Goal: Task Accomplishment & Management: Complete application form

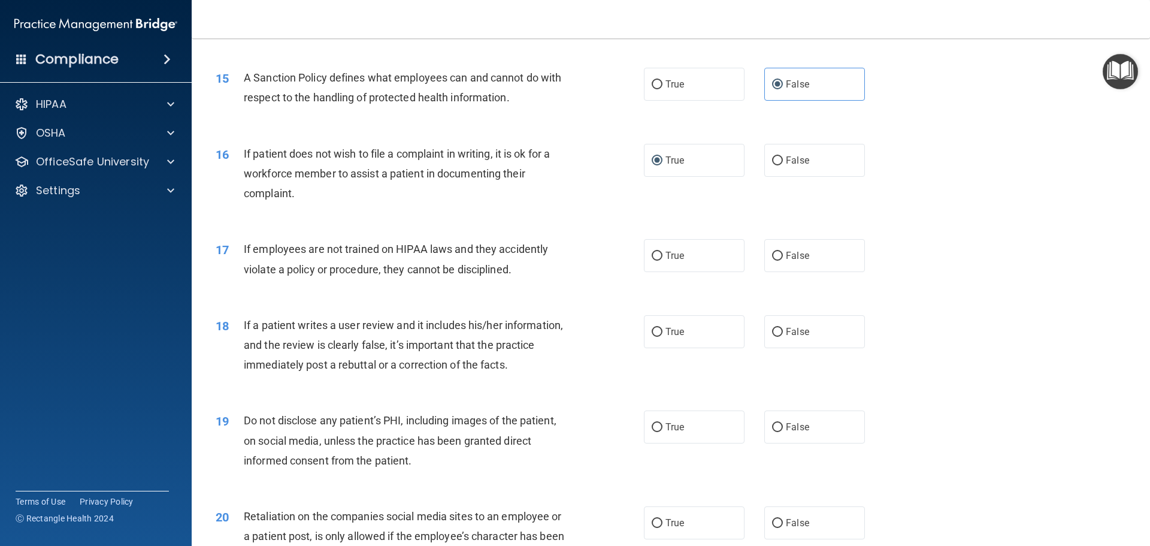
scroll to position [1438, 0]
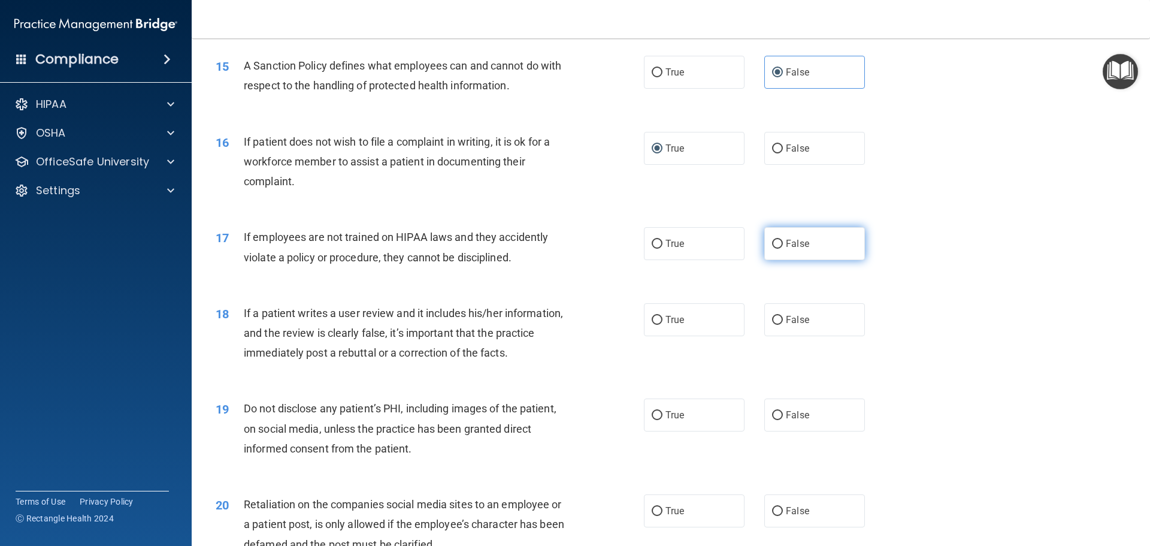
click at [765, 260] on label "False" at bounding box center [815, 243] width 101 height 33
click at [772, 249] on input "False" at bounding box center [777, 244] width 11 height 9
radio input "true"
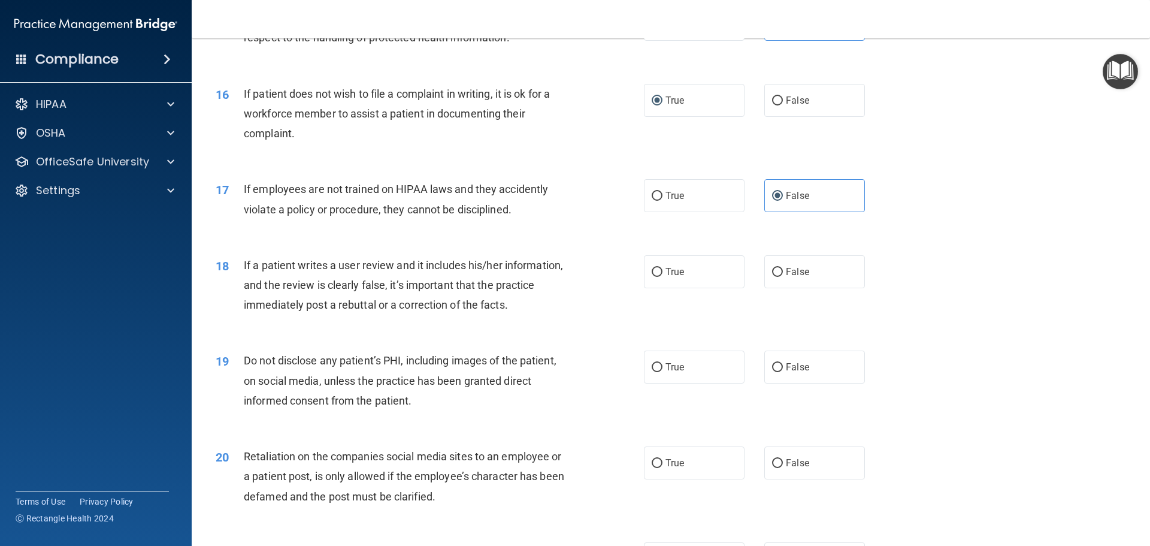
scroll to position [1558, 0]
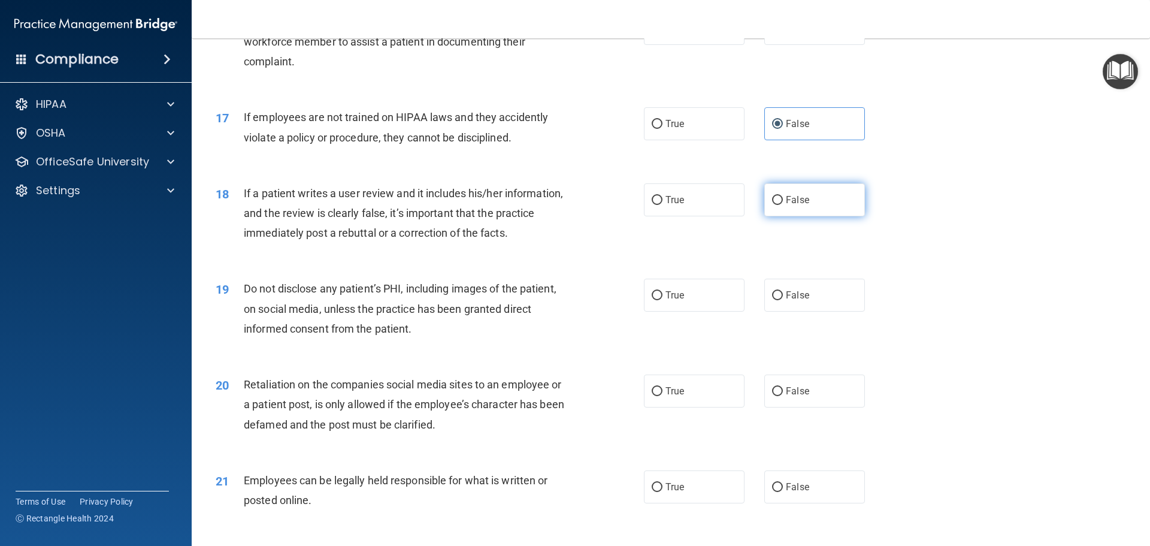
click at [808, 216] on label "False" at bounding box center [815, 199] width 101 height 33
click at [783, 205] on input "False" at bounding box center [777, 200] width 11 height 9
radio input "true"
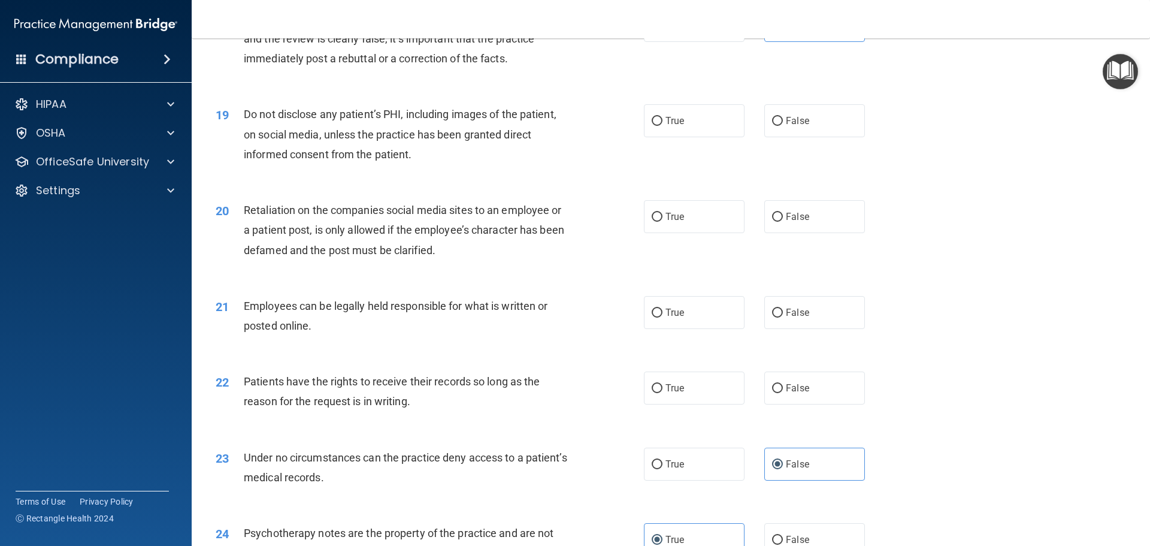
scroll to position [1738, 0]
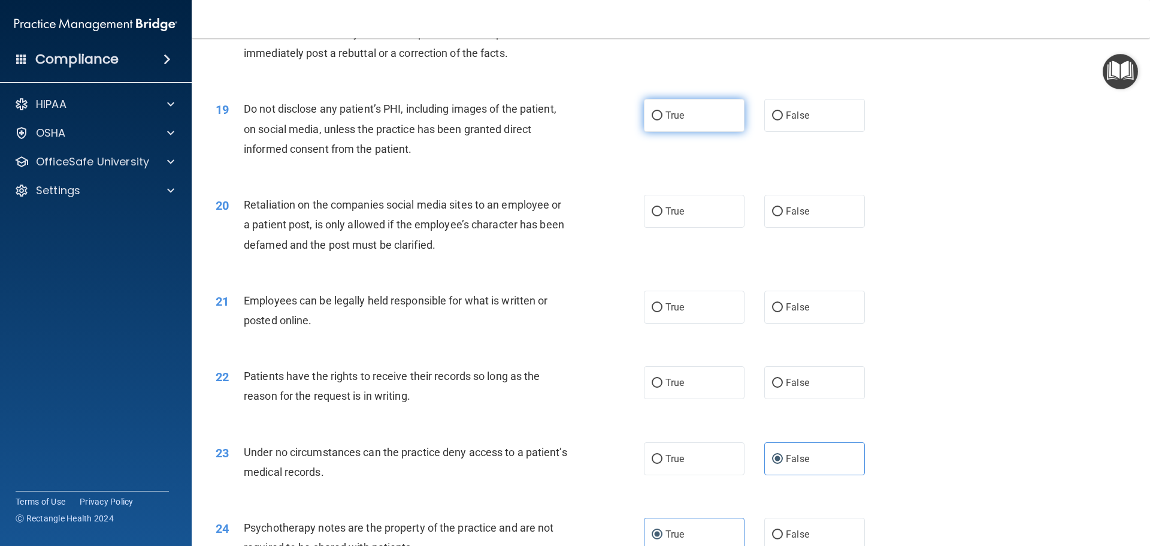
click at [657, 132] on label "True" at bounding box center [694, 115] width 101 height 33
click at [657, 120] on input "True" at bounding box center [657, 115] width 11 height 9
radio input "true"
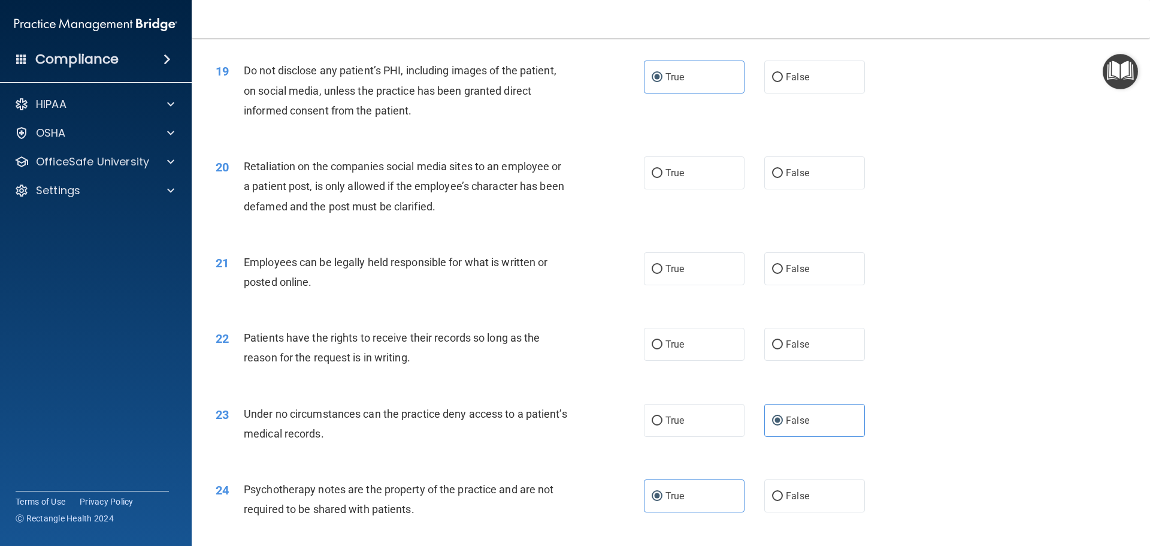
scroll to position [1798, 0]
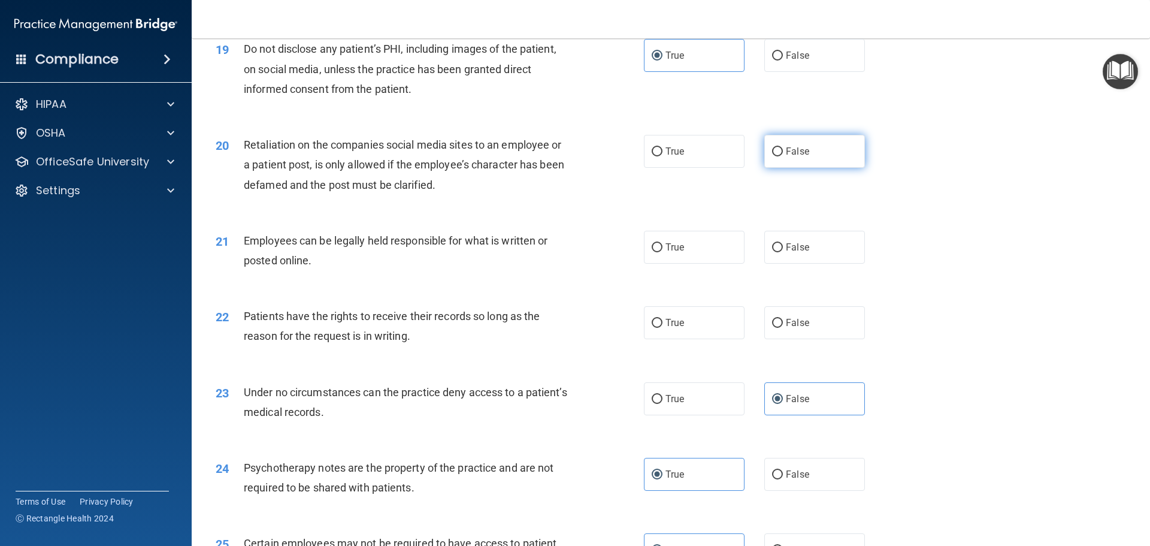
click at [805, 168] on label "False" at bounding box center [815, 151] width 101 height 33
click at [783, 156] on input "False" at bounding box center [777, 151] width 11 height 9
radio input "true"
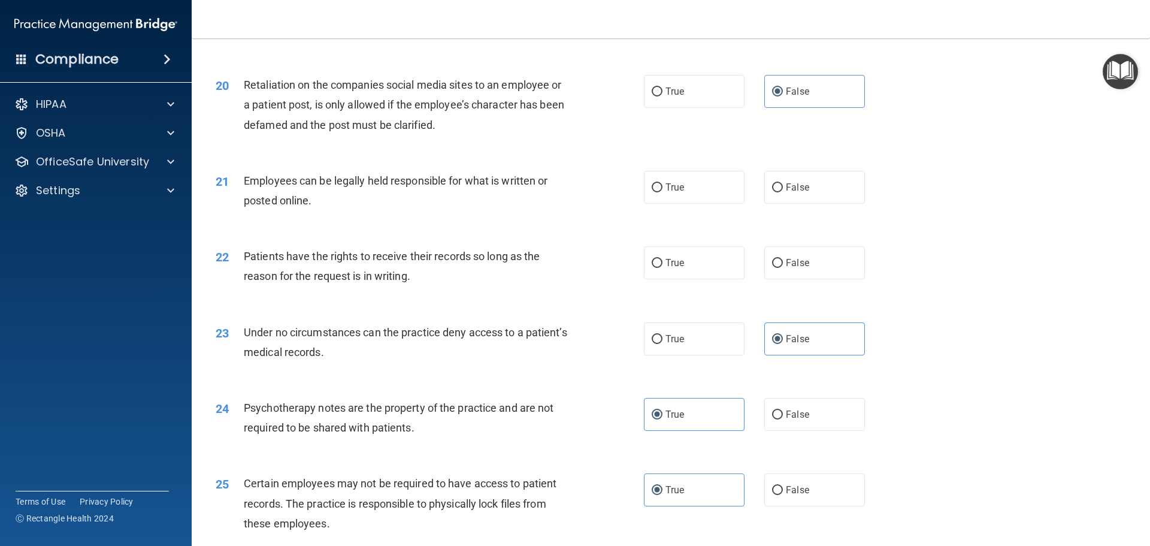
scroll to position [1917, 0]
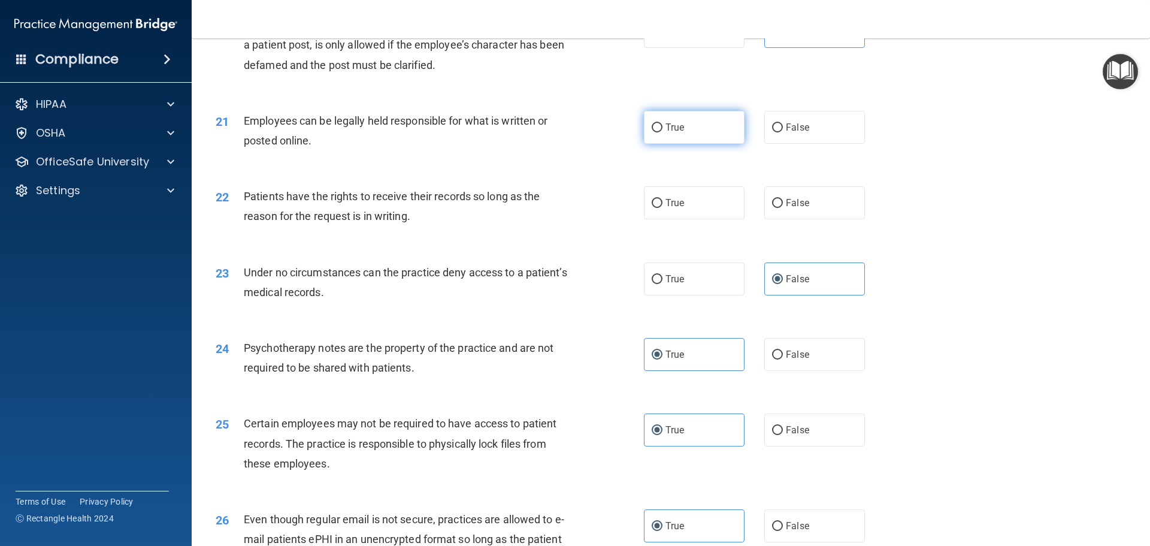
click at [690, 144] on label "True" at bounding box center [694, 127] width 101 height 33
click at [663, 132] on input "True" at bounding box center [657, 127] width 11 height 9
radio input "true"
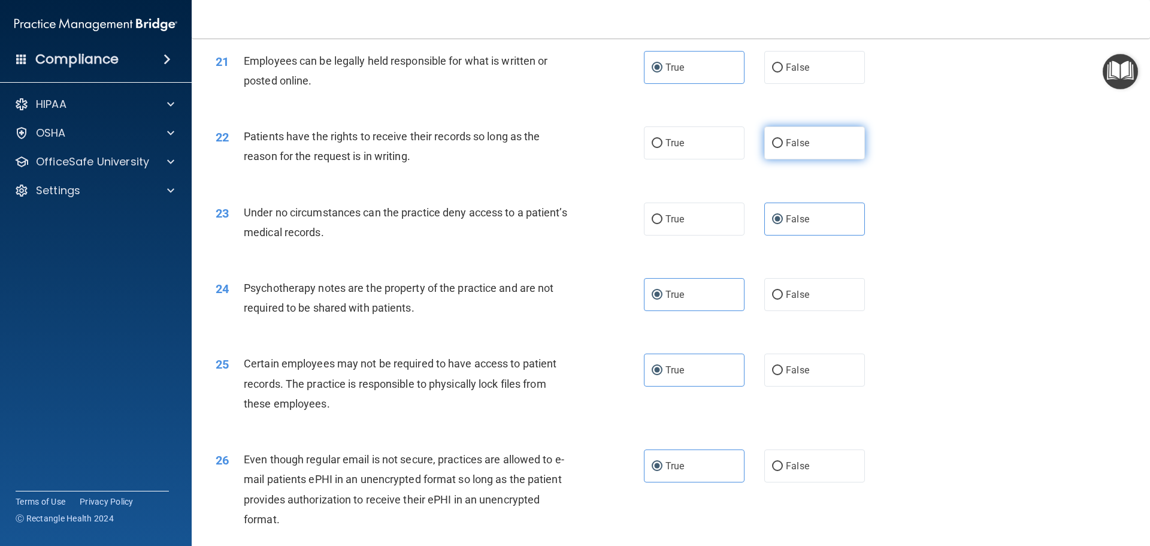
click at [807, 156] on label "False" at bounding box center [815, 142] width 101 height 33
click at [783, 148] on input "False" at bounding box center [777, 143] width 11 height 9
radio input "true"
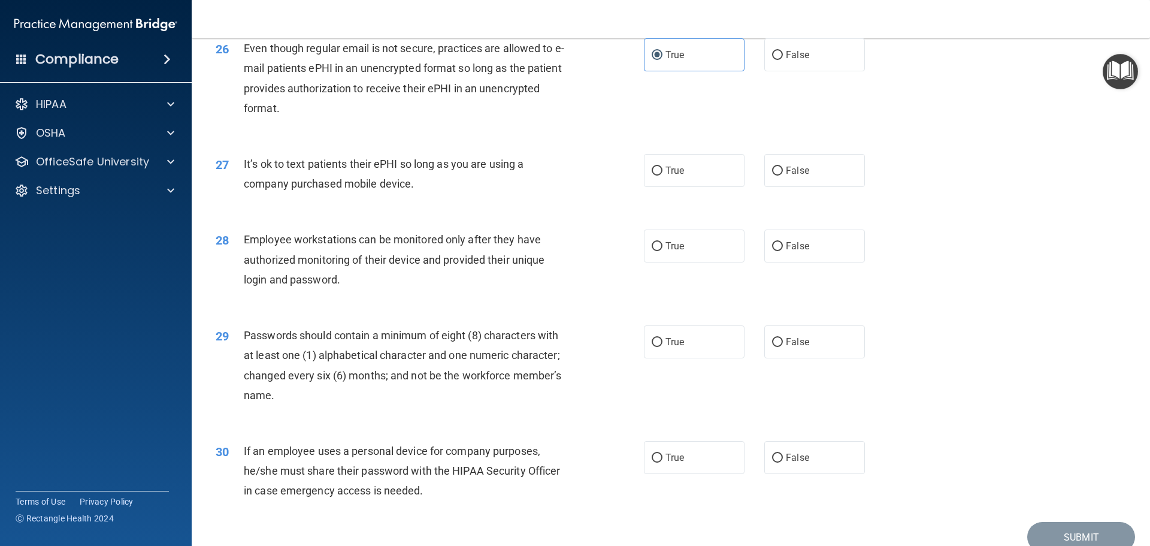
scroll to position [2397, 0]
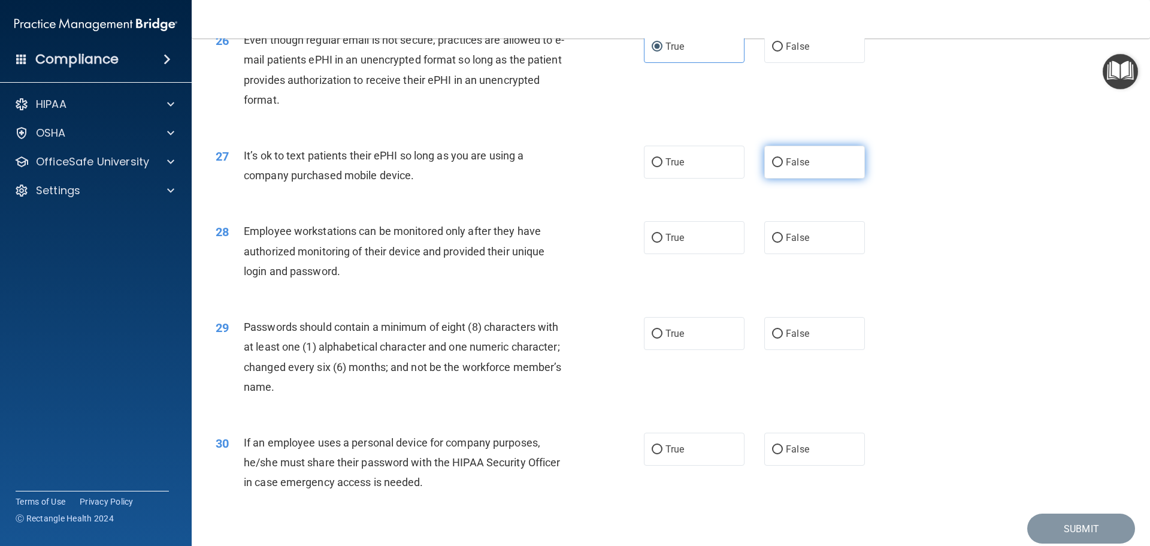
click at [810, 179] on label "False" at bounding box center [815, 162] width 101 height 33
click at [783, 167] on input "False" at bounding box center [777, 162] width 11 height 9
radio input "true"
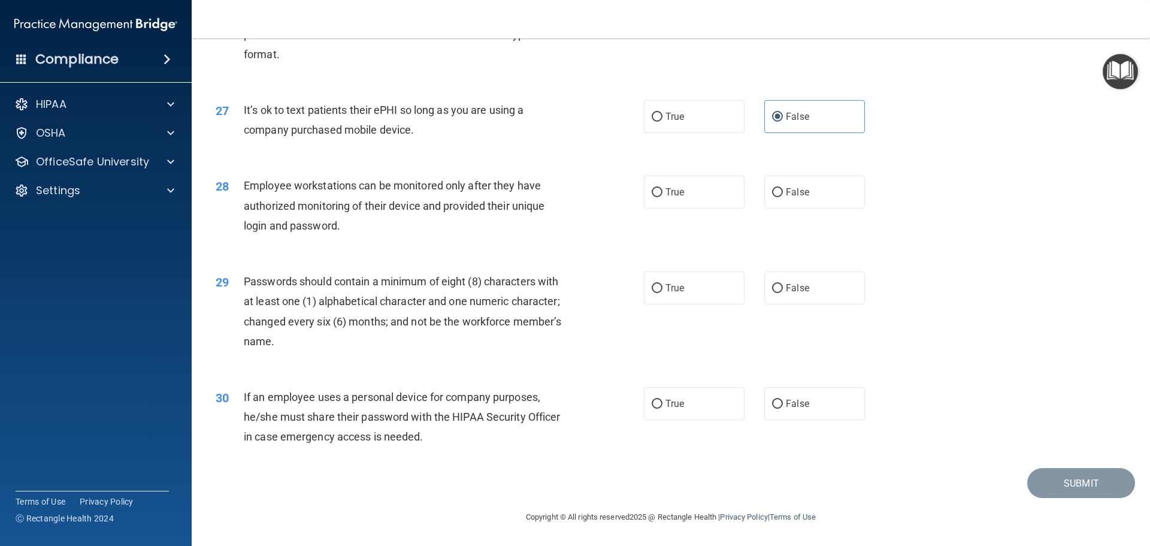
scroll to position [2462, 0]
click at [814, 185] on label "False" at bounding box center [815, 192] width 101 height 33
click at [783, 188] on input "False" at bounding box center [777, 192] width 11 height 9
radio input "true"
click at [675, 274] on label "True" at bounding box center [694, 287] width 101 height 33
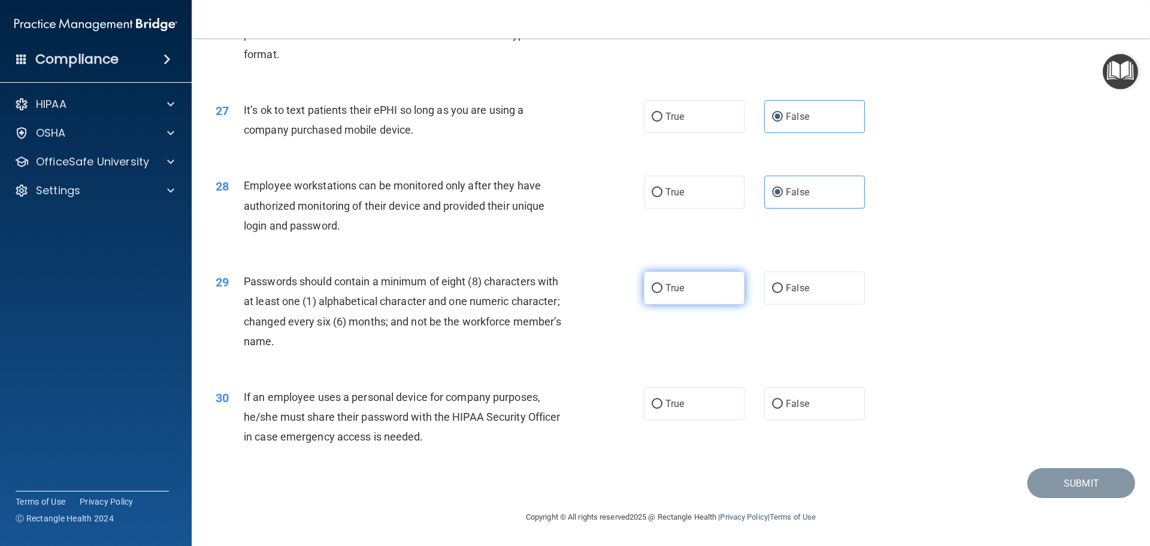
click at [663, 284] on input "True" at bounding box center [657, 288] width 11 height 9
radio input "true"
click at [788, 395] on label "False" at bounding box center [815, 403] width 101 height 33
click at [783, 400] on input "False" at bounding box center [777, 404] width 11 height 9
radio input "true"
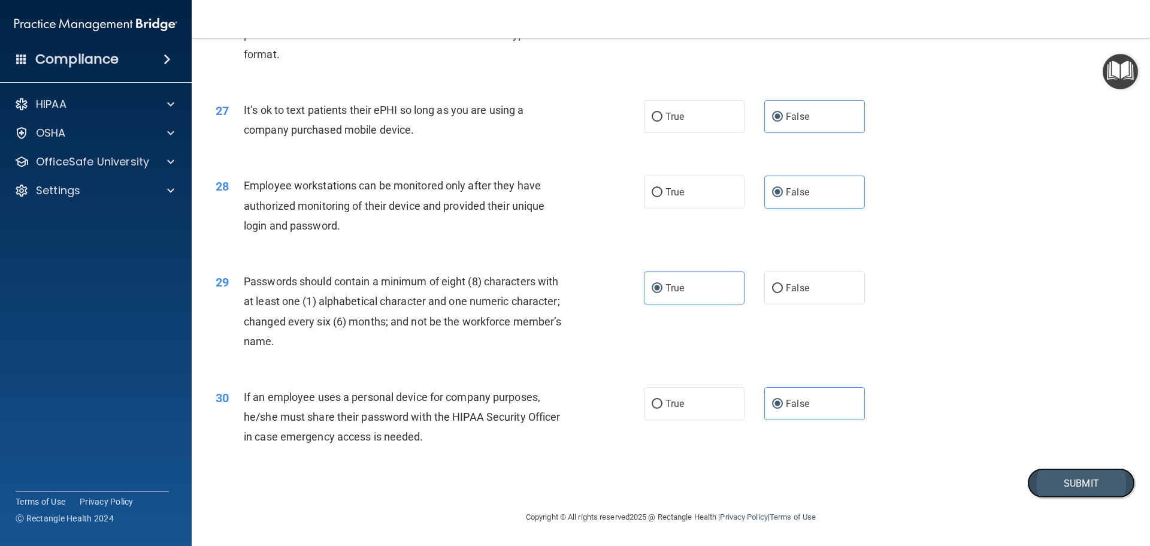
click at [1047, 487] on button "Submit" at bounding box center [1082, 483] width 108 height 31
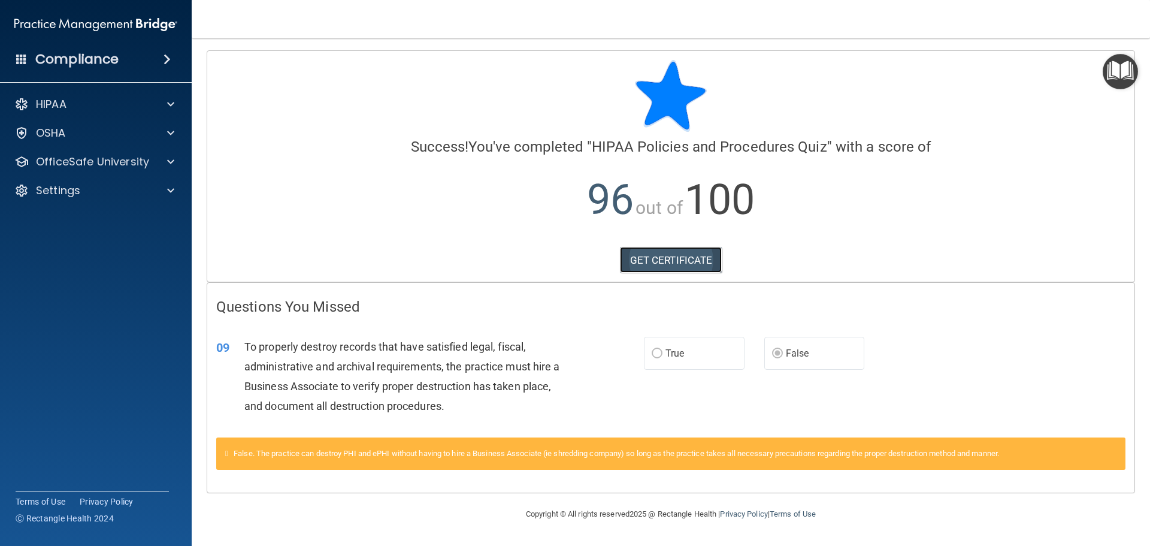
click at [685, 268] on link "GET CERTIFICATE" at bounding box center [671, 260] width 102 height 26
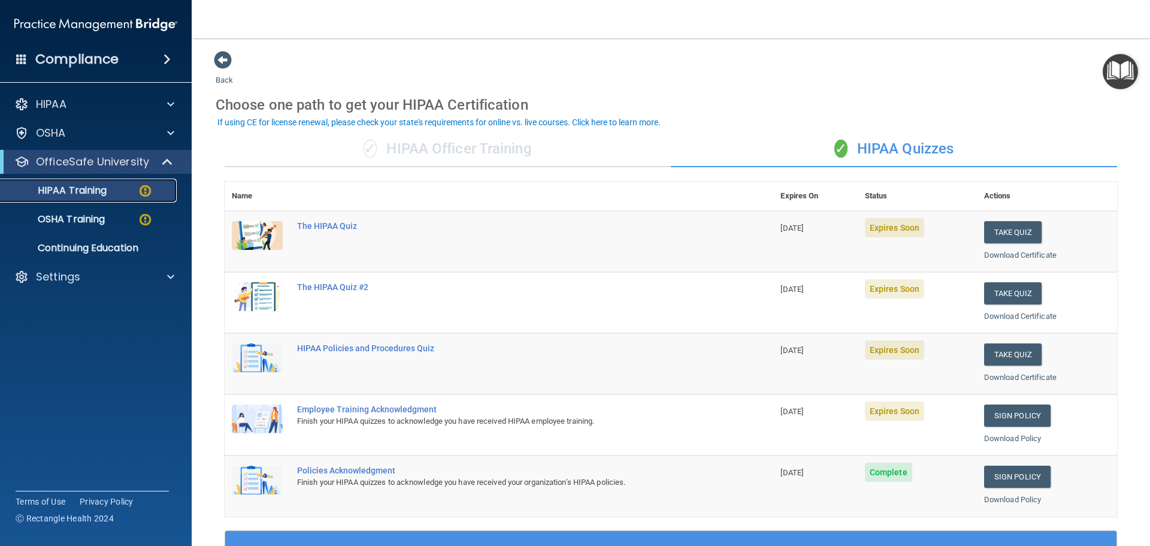
click at [77, 191] on p "HIPAA Training" at bounding box center [57, 191] width 99 height 12
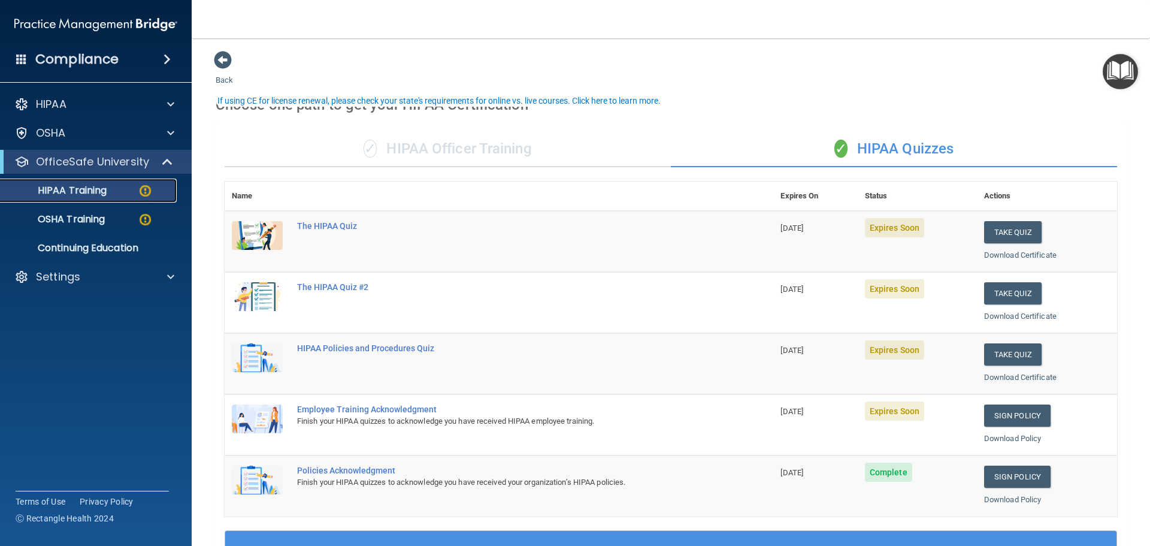
scroll to position [60, 0]
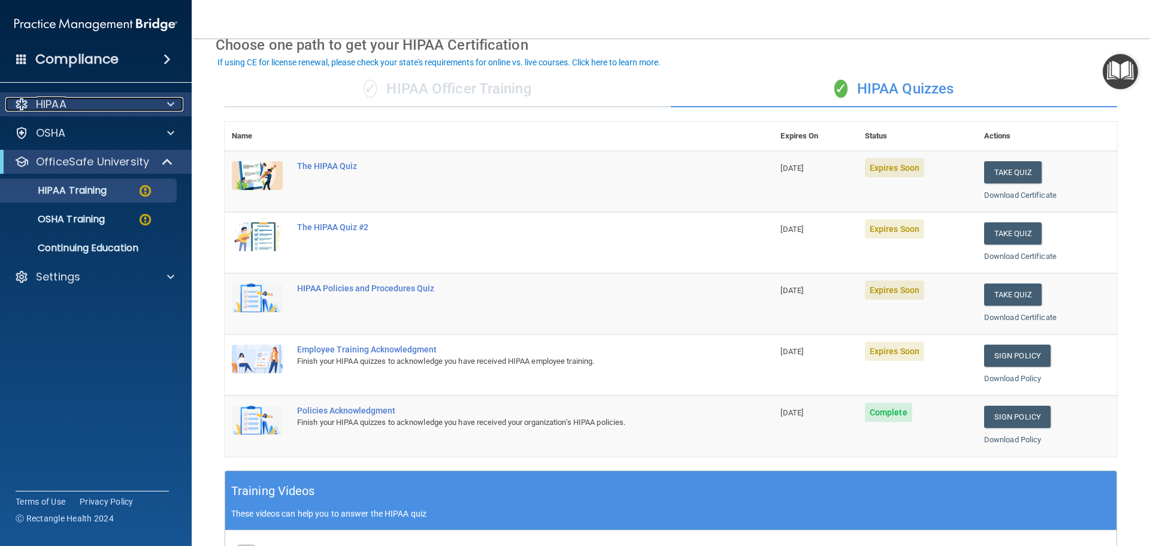
click at [82, 99] on div "HIPAA" at bounding box center [79, 104] width 149 height 14
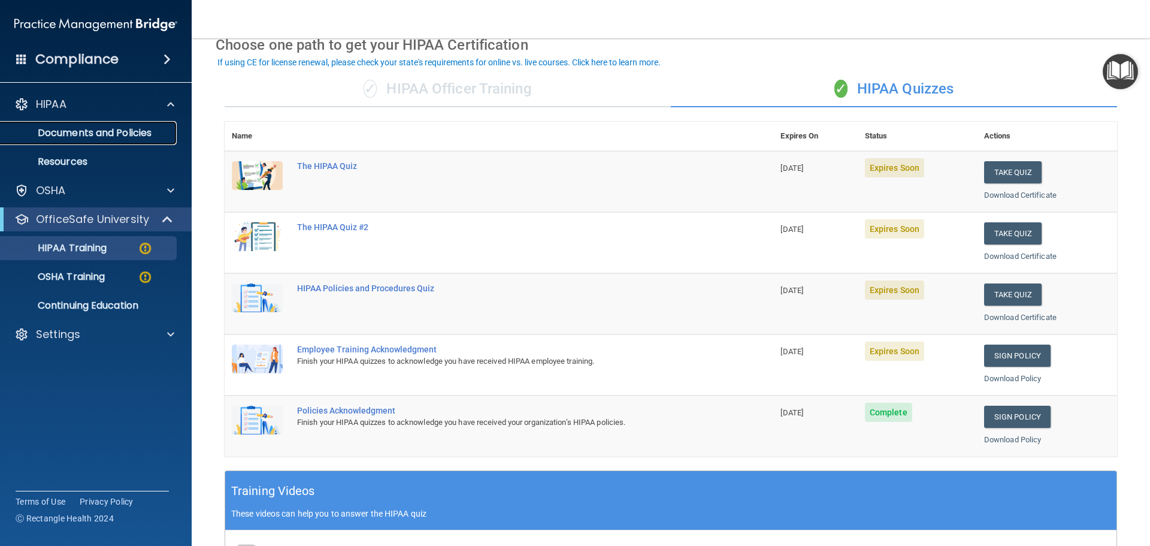
click at [81, 127] on p "Documents and Policies" at bounding box center [90, 133] width 164 height 12
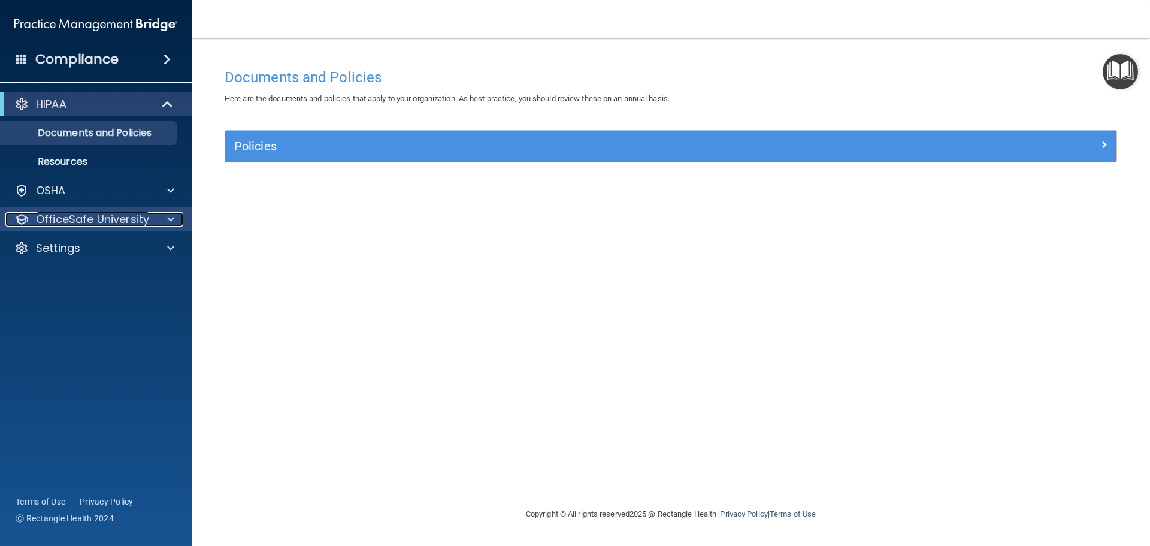
click at [105, 218] on p "OfficeSafe University" at bounding box center [92, 219] width 113 height 14
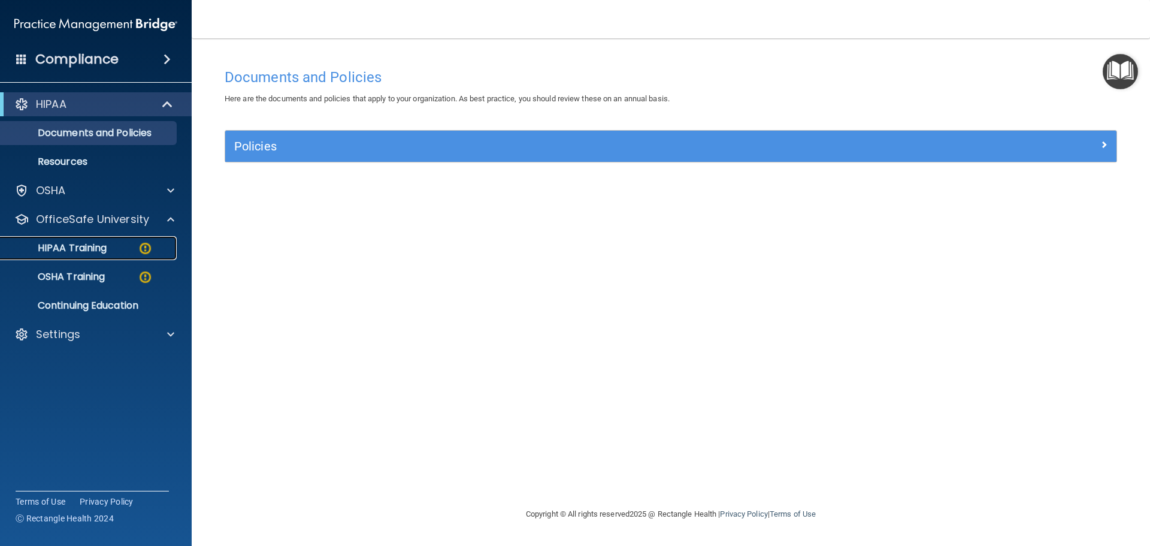
click at [103, 242] on p "HIPAA Training" at bounding box center [57, 248] width 99 height 12
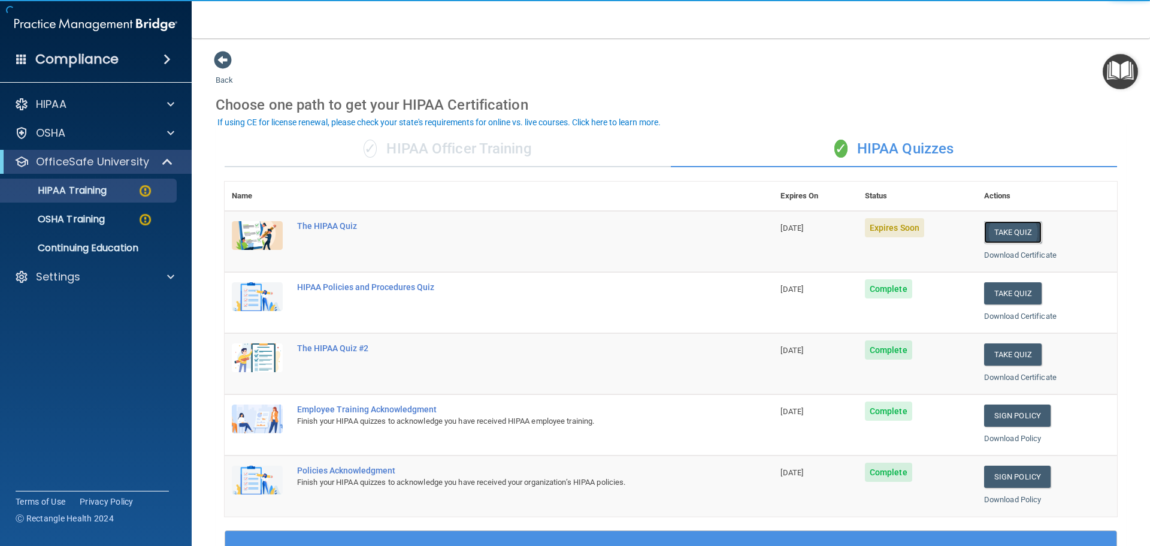
click at [1007, 228] on button "Take Quiz" at bounding box center [1013, 232] width 58 height 22
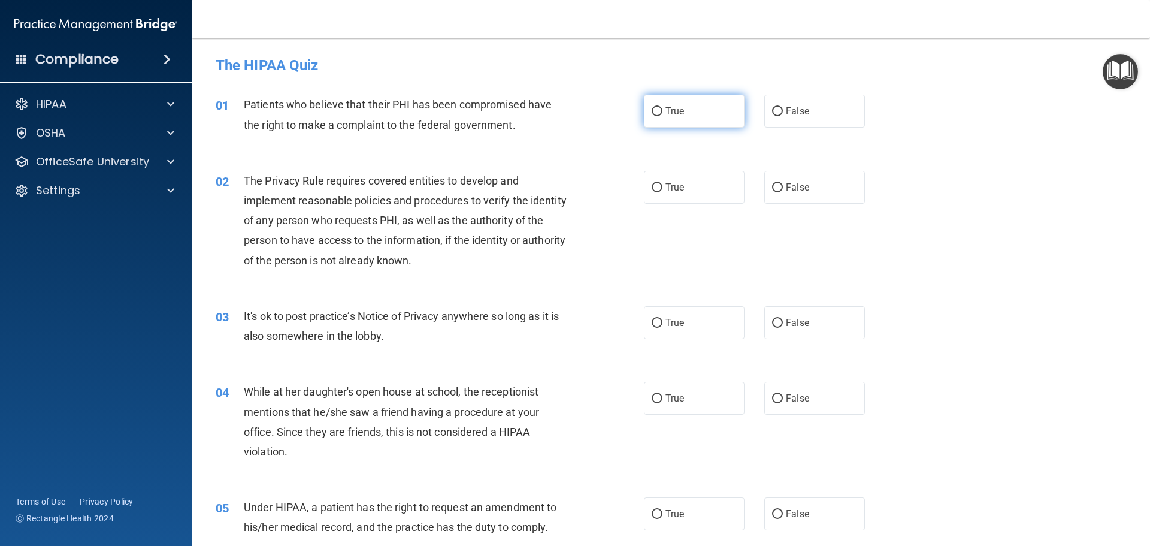
click at [659, 113] on label "True" at bounding box center [694, 111] width 101 height 33
click at [659, 113] on input "True" at bounding box center [657, 111] width 11 height 9
radio input "true"
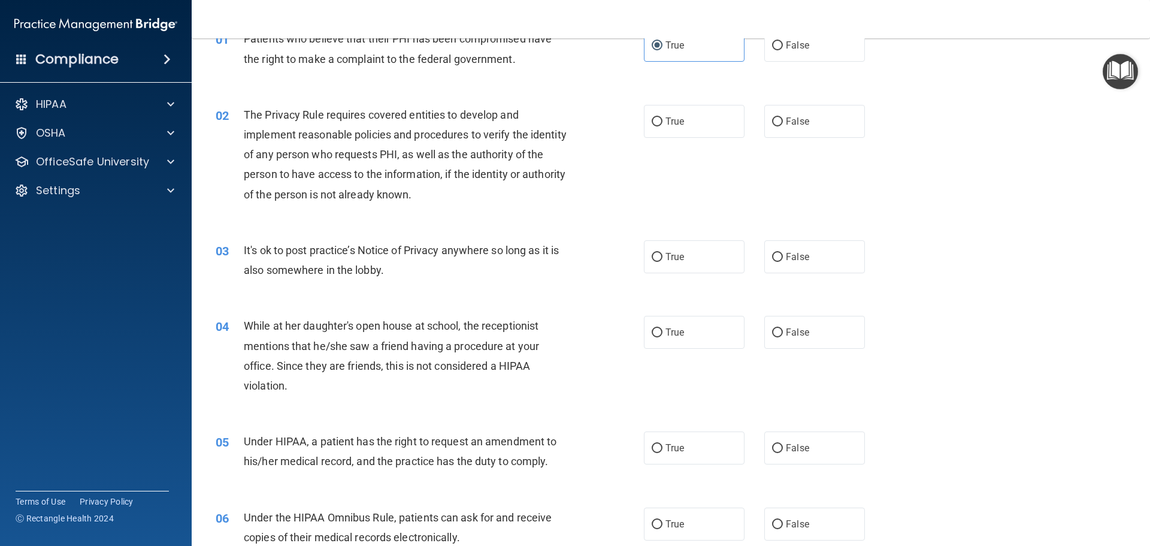
scroll to position [120, 0]
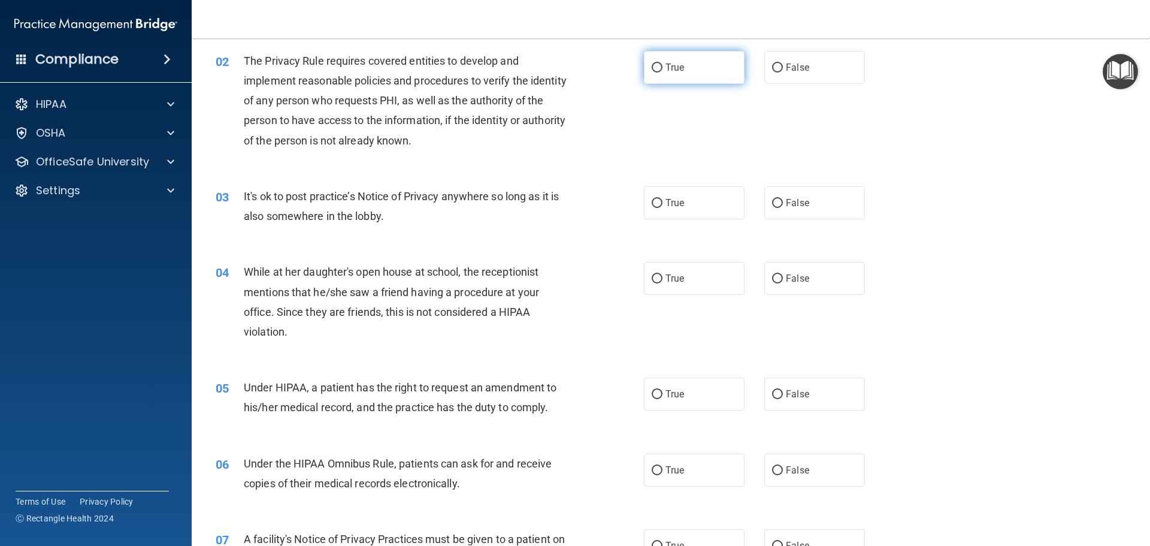
click at [675, 73] on label "True" at bounding box center [694, 67] width 101 height 33
click at [663, 73] on input "True" at bounding box center [657, 68] width 11 height 9
radio input "true"
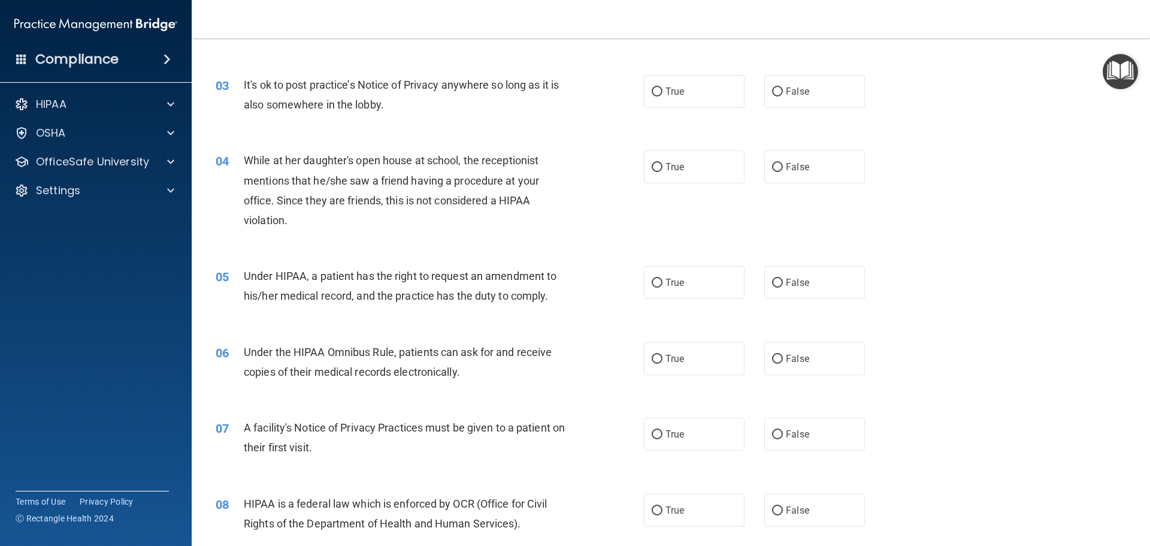
scroll to position [240, 0]
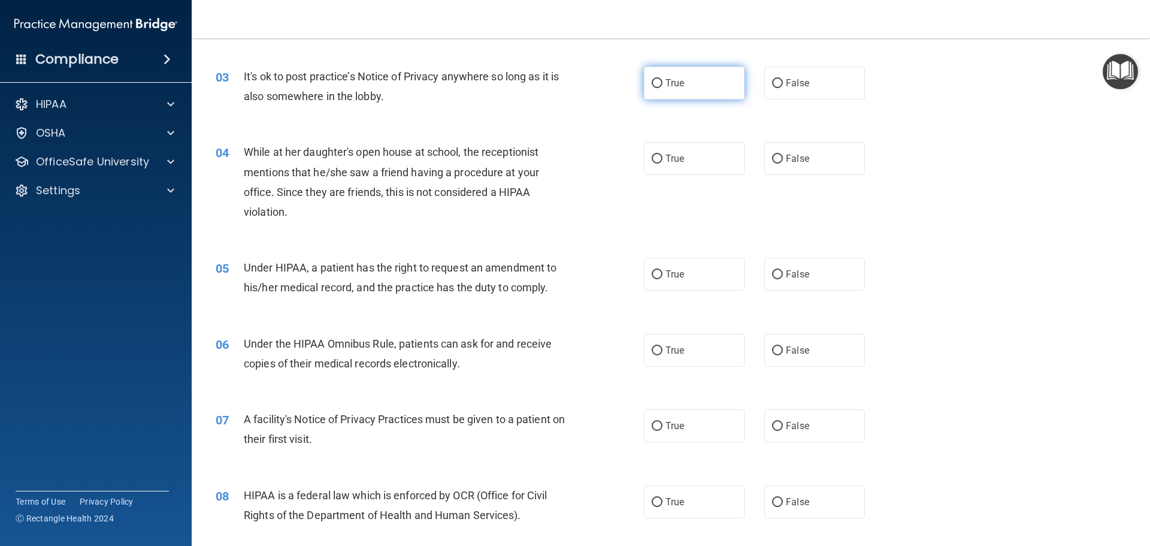
click at [669, 84] on span "True" at bounding box center [675, 82] width 19 height 11
click at [663, 84] on input "True" at bounding box center [657, 83] width 11 height 9
radio input "true"
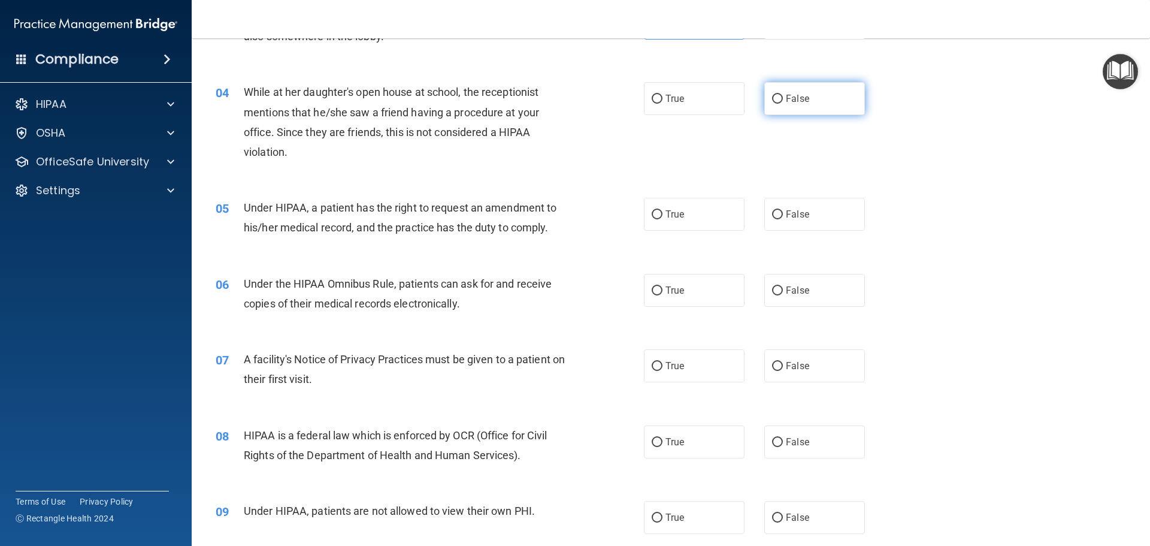
click at [793, 86] on label "False" at bounding box center [815, 98] width 101 height 33
click at [783, 95] on input "False" at bounding box center [777, 99] width 11 height 9
radio input "true"
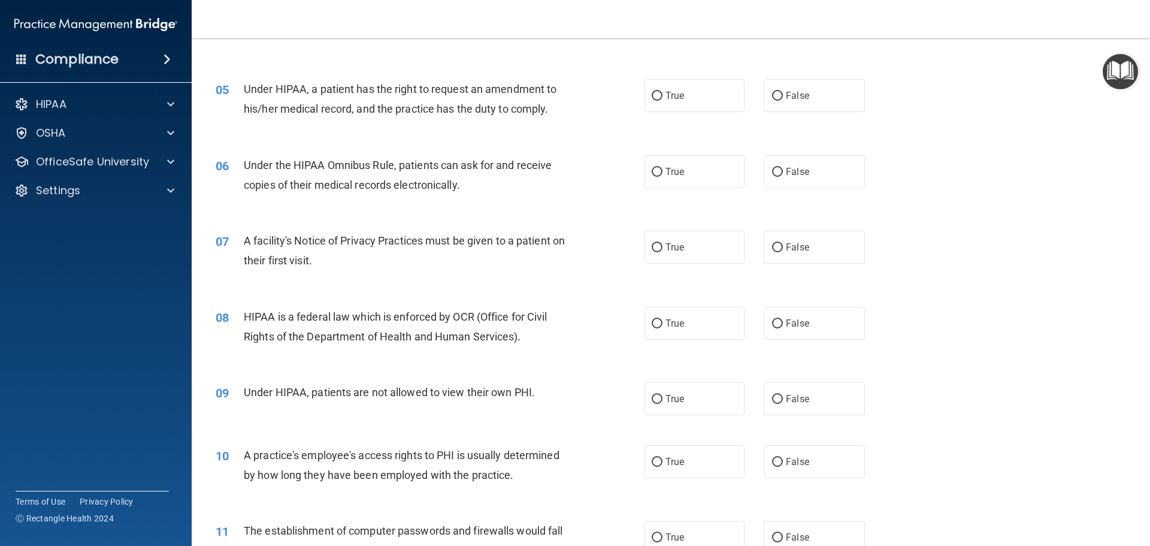
scroll to position [419, 0]
click at [644, 96] on label "True" at bounding box center [694, 94] width 101 height 33
click at [652, 96] on input "True" at bounding box center [657, 94] width 11 height 9
radio input "true"
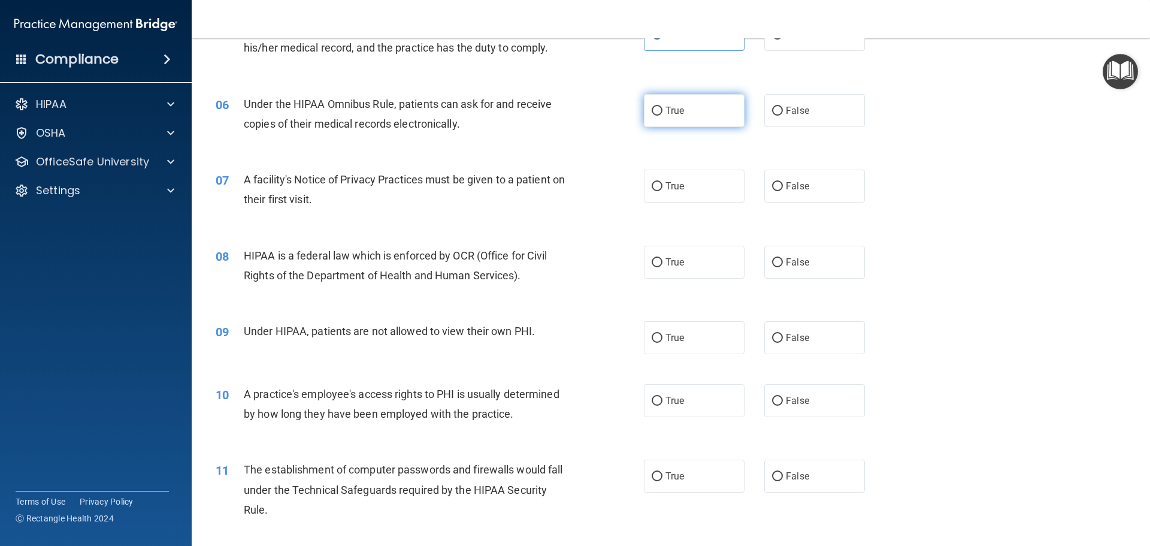
click at [676, 123] on label "True" at bounding box center [694, 110] width 101 height 33
click at [663, 116] on input "True" at bounding box center [657, 111] width 11 height 9
radio input "true"
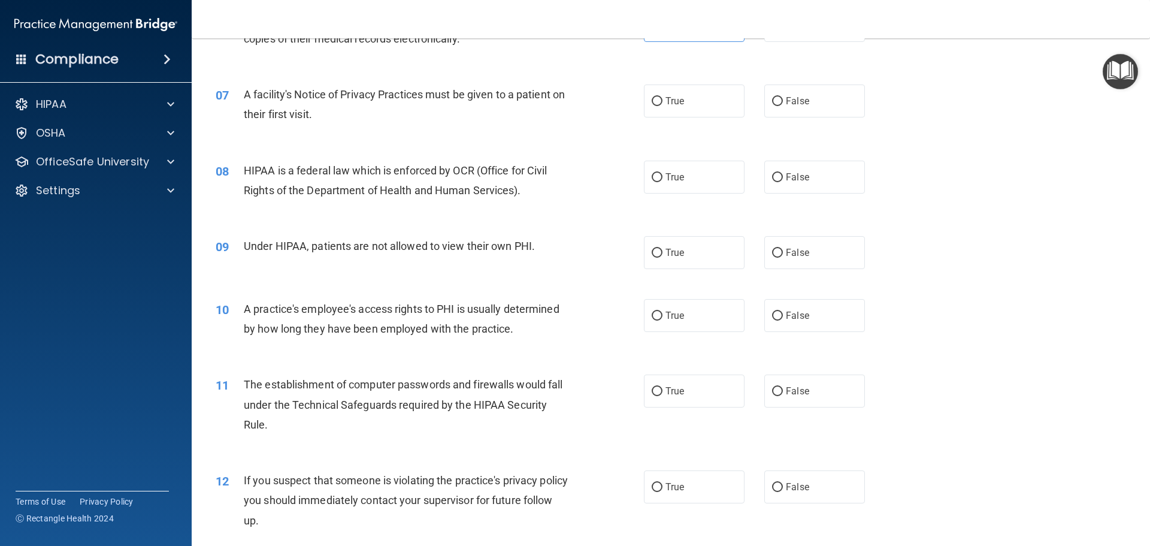
scroll to position [599, 0]
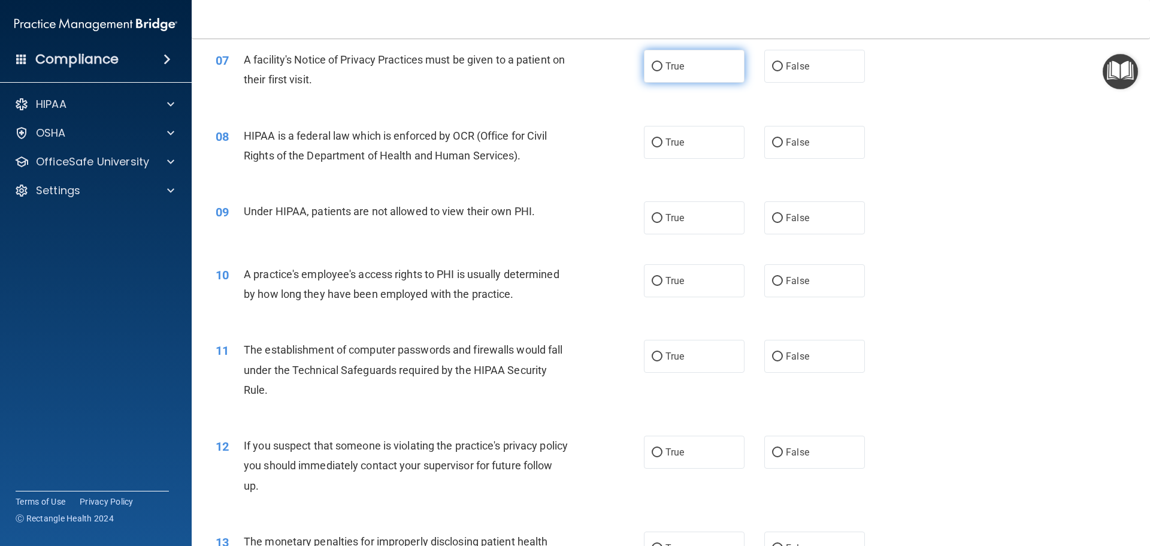
click at [652, 70] on input "True" at bounding box center [657, 66] width 11 height 9
radio input "true"
click at [678, 152] on label "True" at bounding box center [694, 142] width 101 height 33
click at [663, 147] on input "True" at bounding box center [657, 142] width 11 height 9
radio input "true"
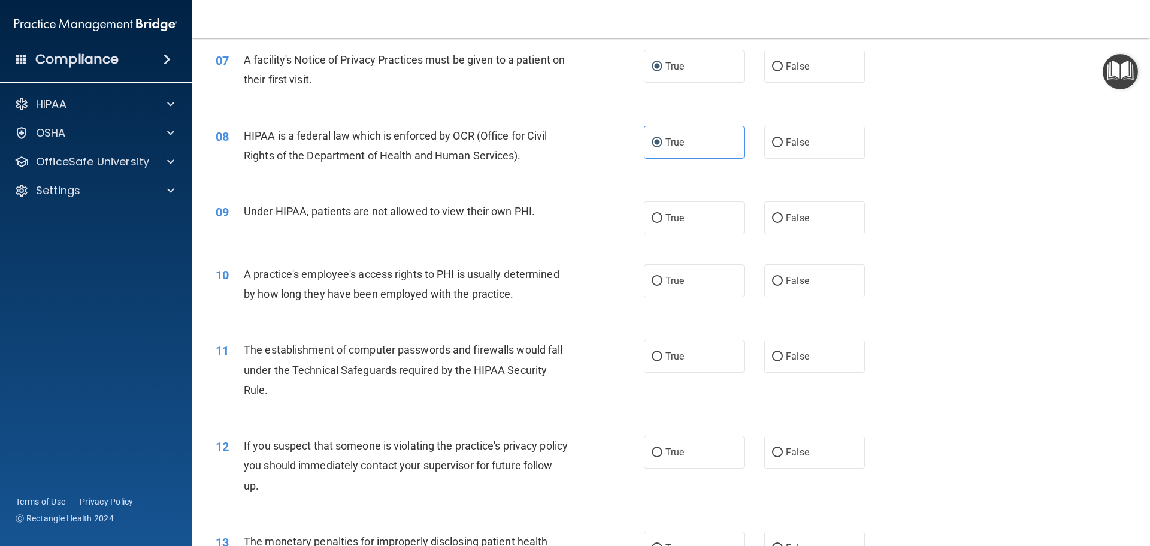
scroll to position [659, 0]
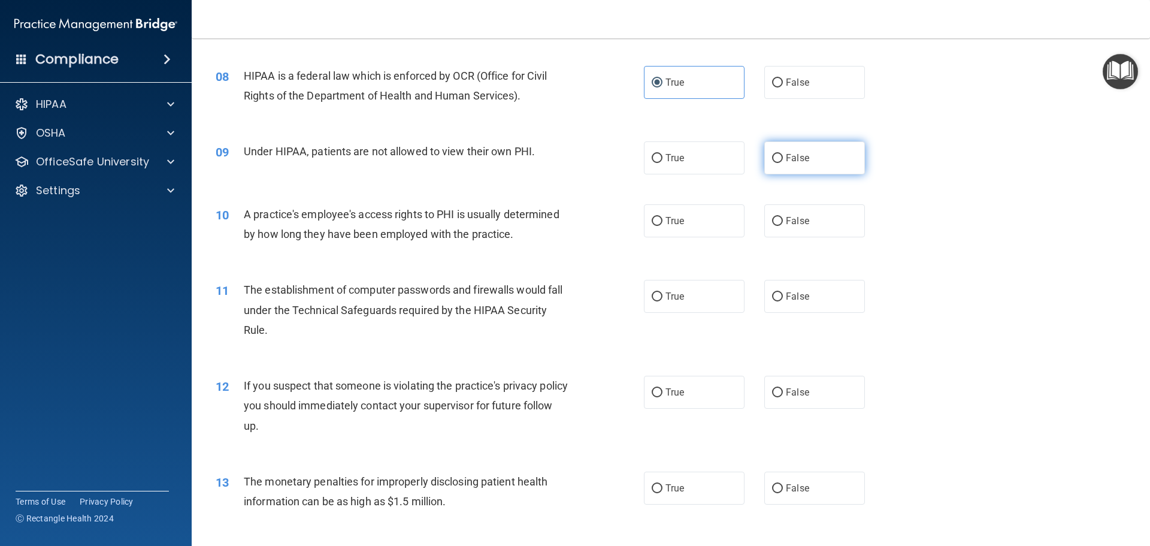
click at [795, 166] on label "False" at bounding box center [815, 157] width 101 height 33
click at [783, 163] on input "False" at bounding box center [777, 158] width 11 height 9
radio input "true"
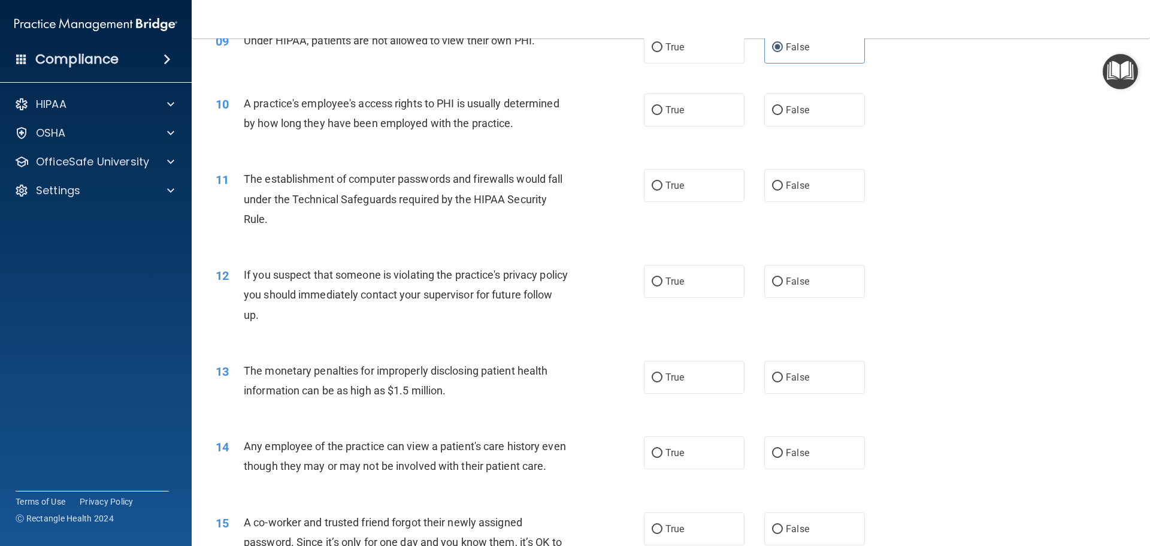
scroll to position [779, 0]
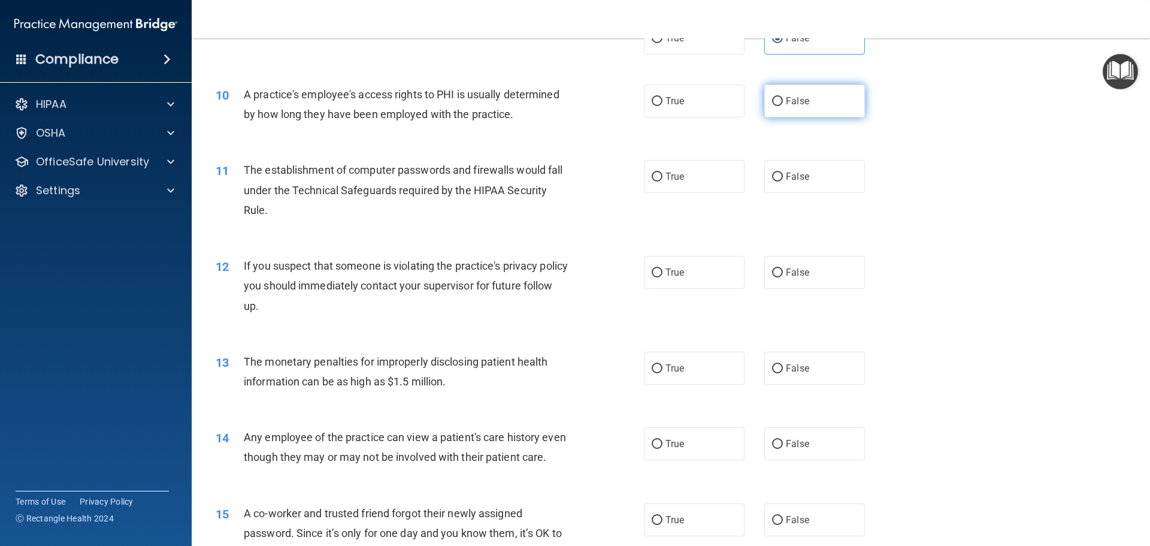
click at [801, 115] on label "False" at bounding box center [815, 100] width 101 height 33
click at [783, 106] on input "False" at bounding box center [777, 101] width 11 height 9
radio input "true"
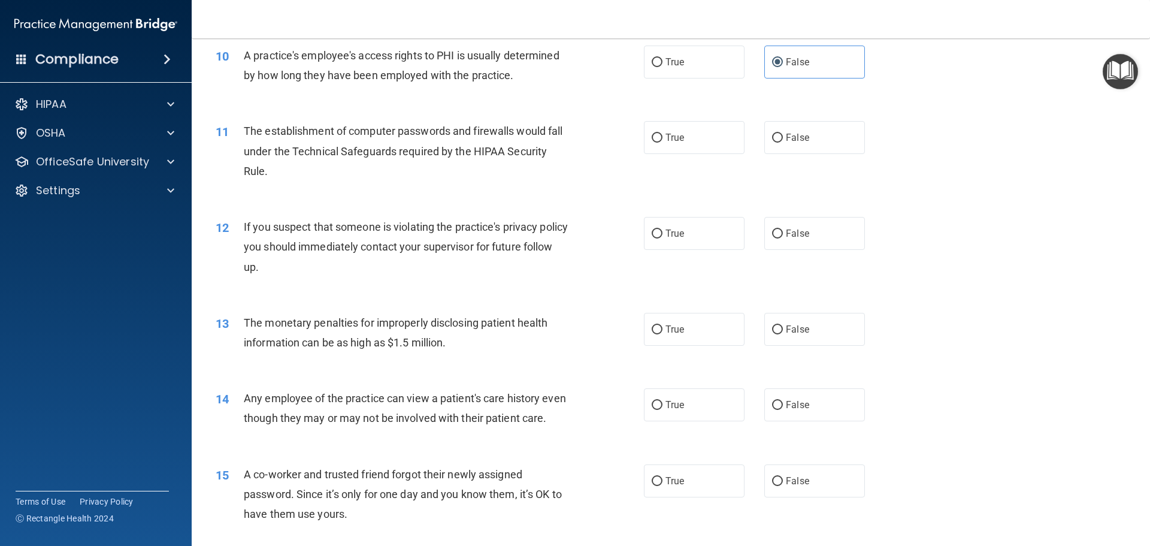
scroll to position [839, 0]
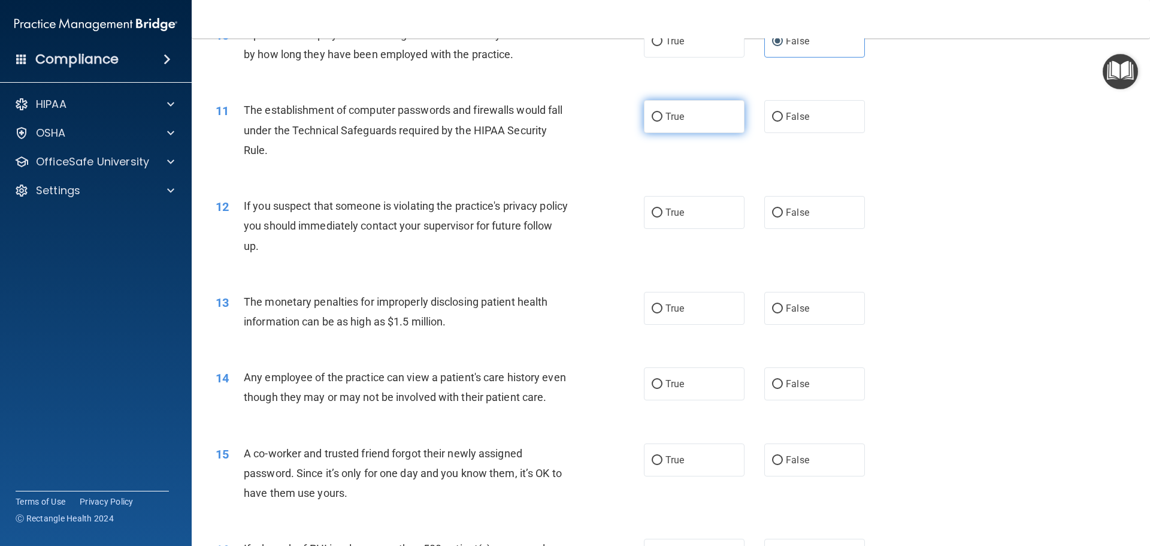
click at [702, 122] on label "True" at bounding box center [694, 116] width 101 height 33
click at [663, 122] on input "True" at bounding box center [657, 117] width 11 height 9
radio input "true"
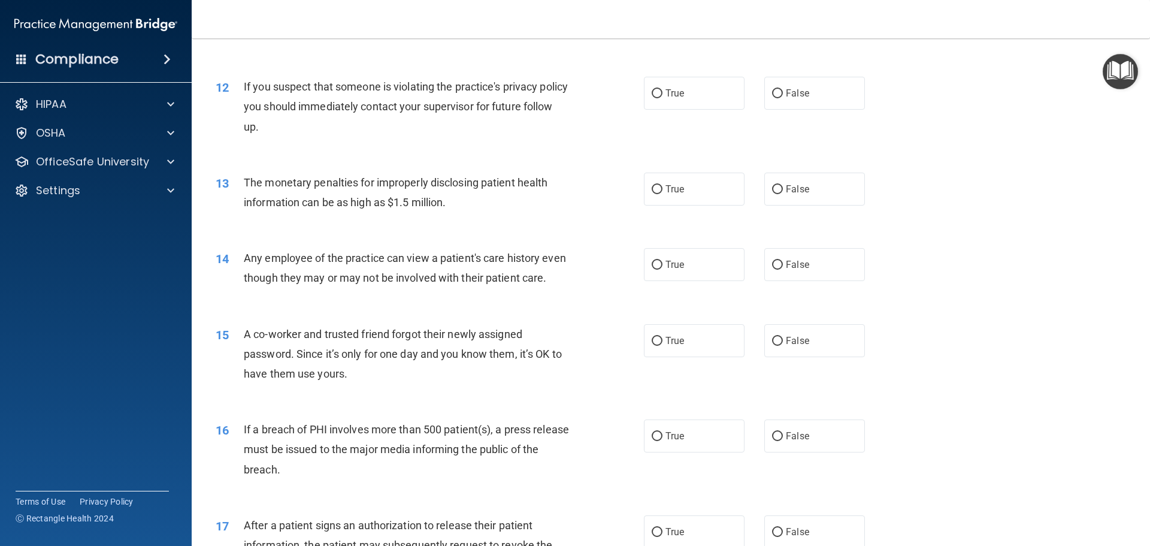
scroll to position [959, 0]
click at [671, 98] on span "True" at bounding box center [675, 92] width 19 height 11
click at [663, 98] on input "True" at bounding box center [657, 93] width 11 height 9
radio input "true"
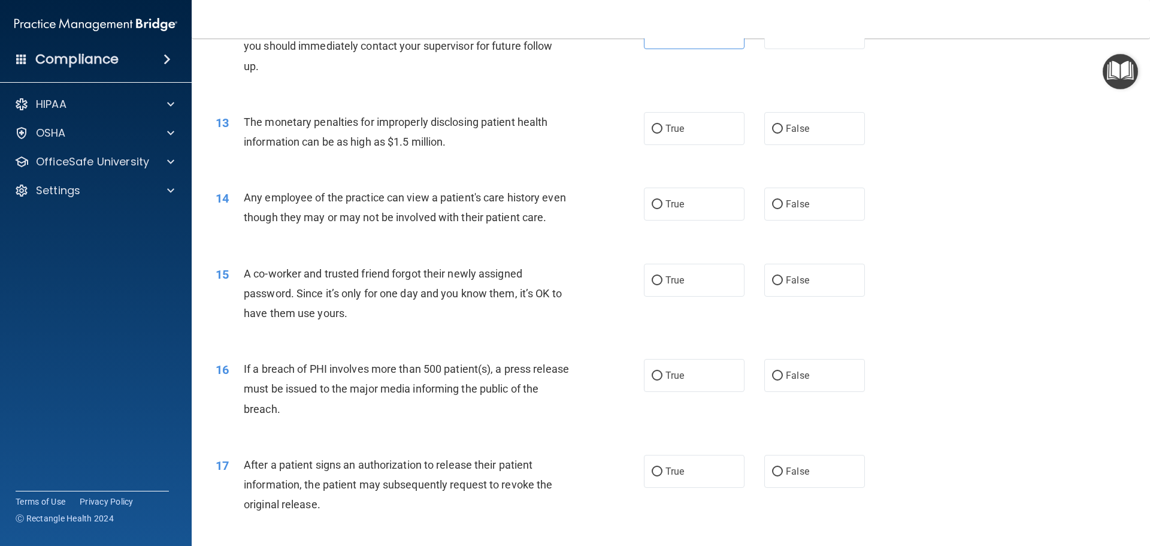
scroll to position [1079, 0]
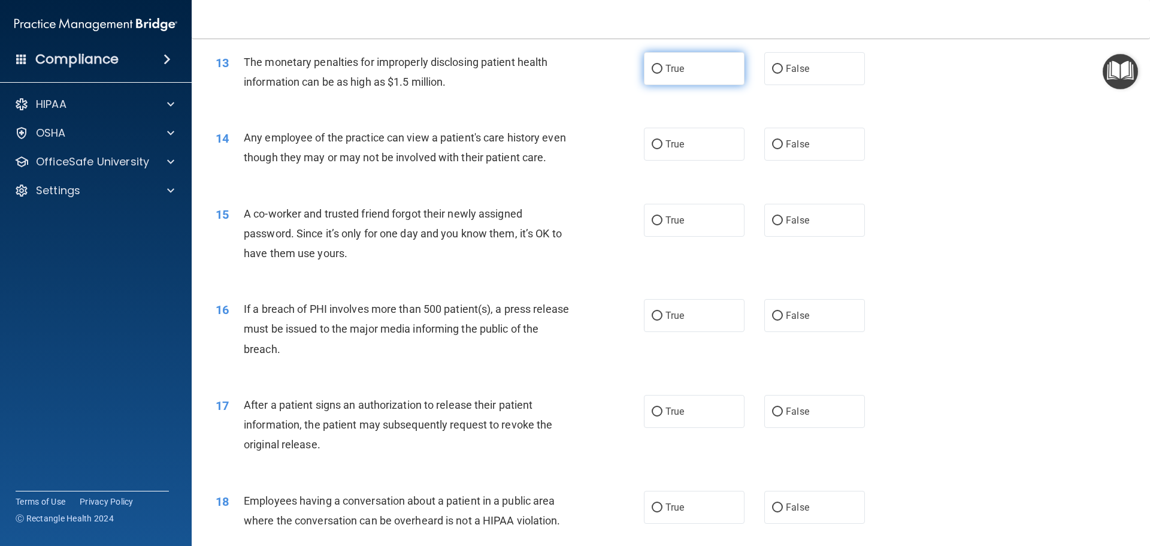
click at [715, 75] on label "True" at bounding box center [694, 68] width 101 height 33
click at [663, 74] on input "True" at bounding box center [657, 69] width 11 height 9
radio input "true"
click at [718, 156] on label "True" at bounding box center [694, 144] width 101 height 33
click at [663, 149] on input "True" at bounding box center [657, 144] width 11 height 9
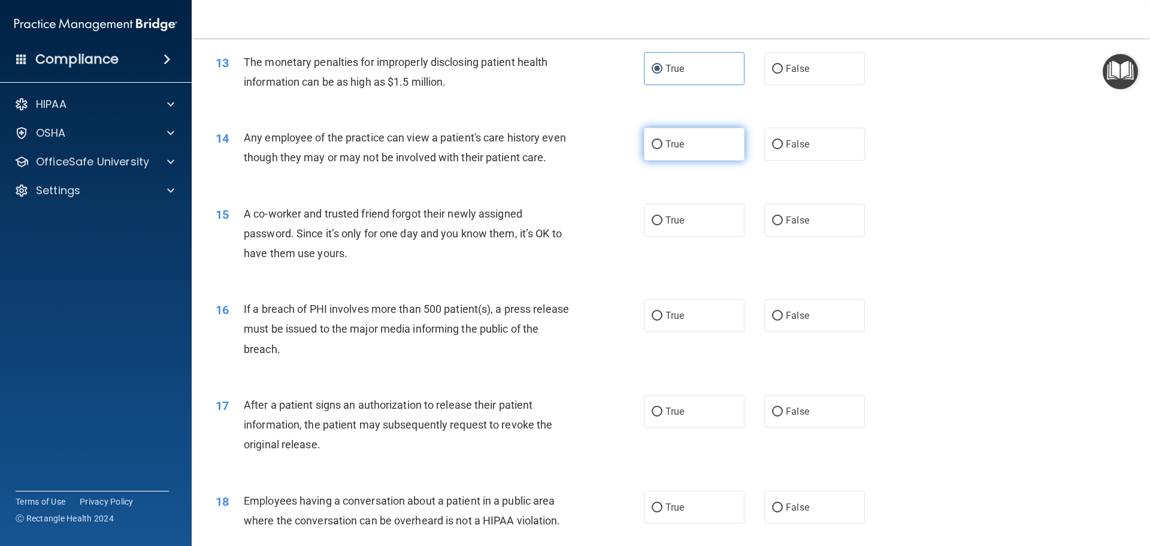
radio input "true"
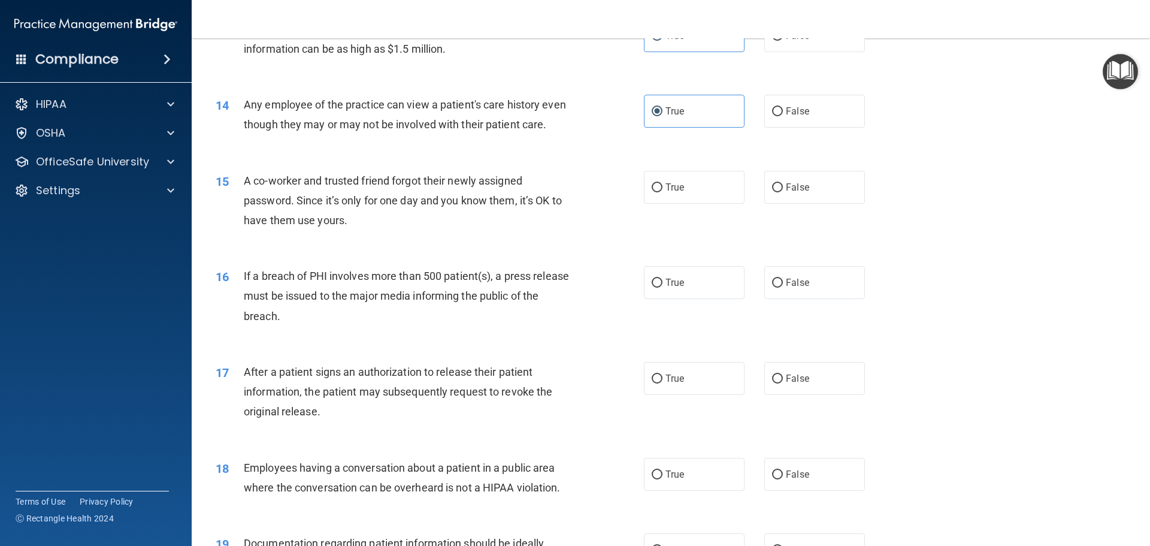
scroll to position [1138, 0]
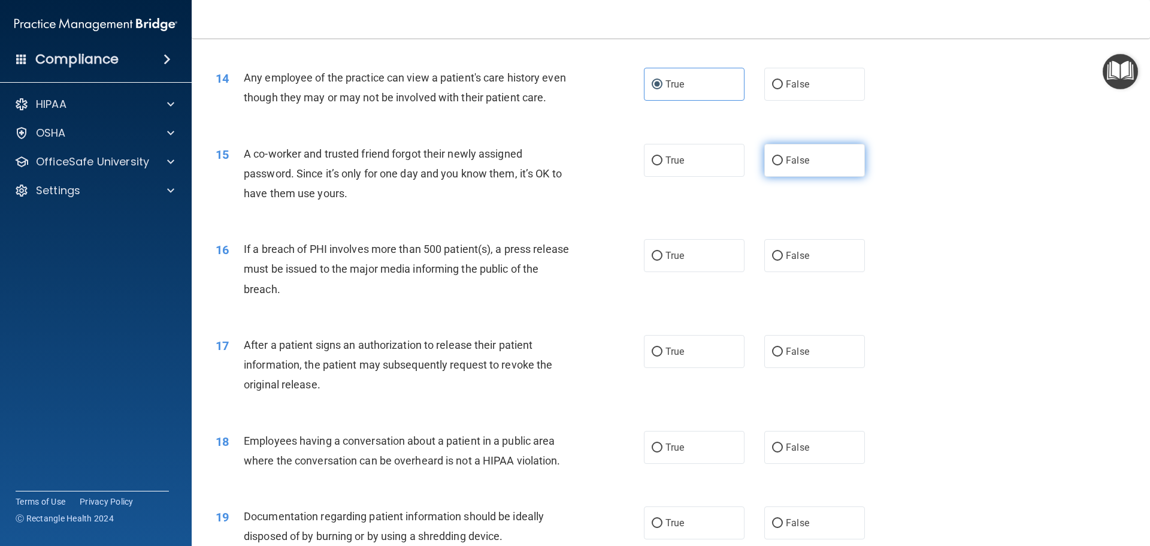
click at [772, 165] on input "False" at bounding box center [777, 160] width 11 height 9
radio input "true"
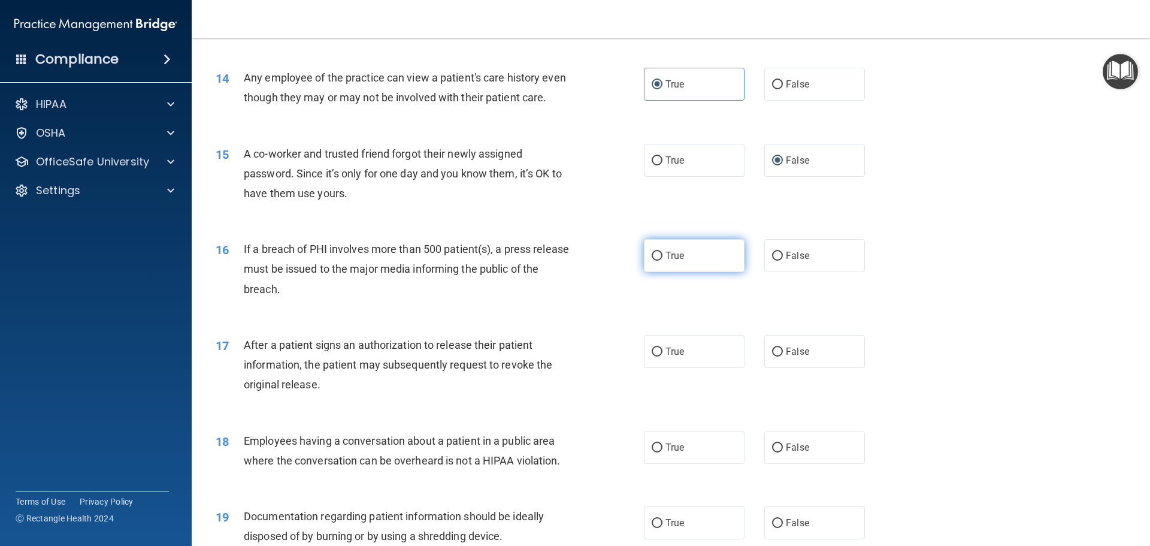
click at [644, 272] on label "True" at bounding box center [694, 255] width 101 height 33
click at [652, 261] on input "True" at bounding box center [657, 256] width 11 height 9
radio input "true"
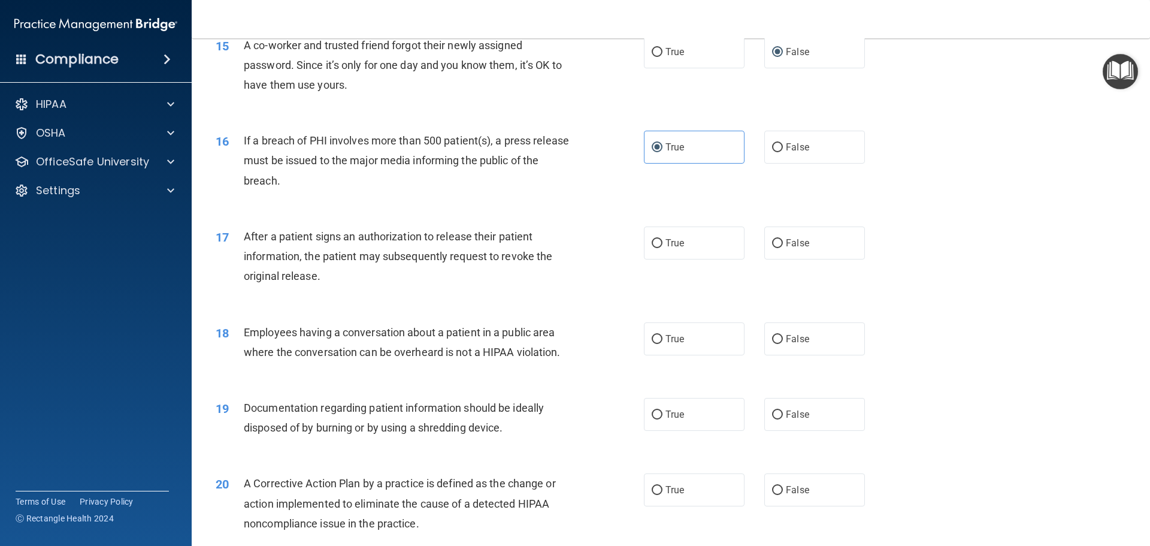
scroll to position [1258, 0]
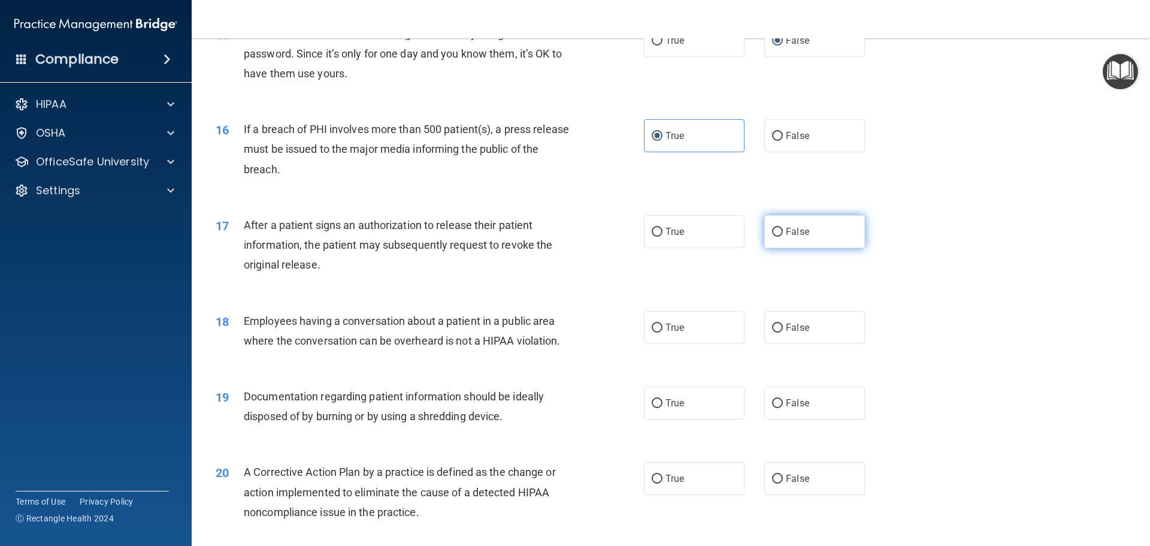
click at [765, 248] on label "False" at bounding box center [815, 231] width 101 height 33
click at [772, 237] on input "False" at bounding box center [777, 232] width 11 height 9
radio input "true"
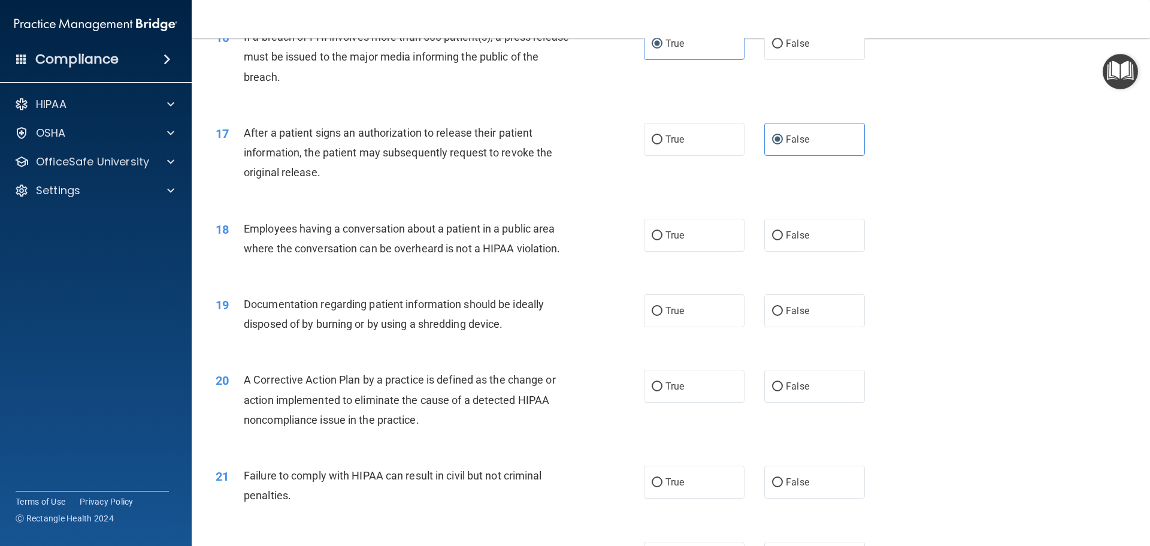
scroll to position [1378, 0]
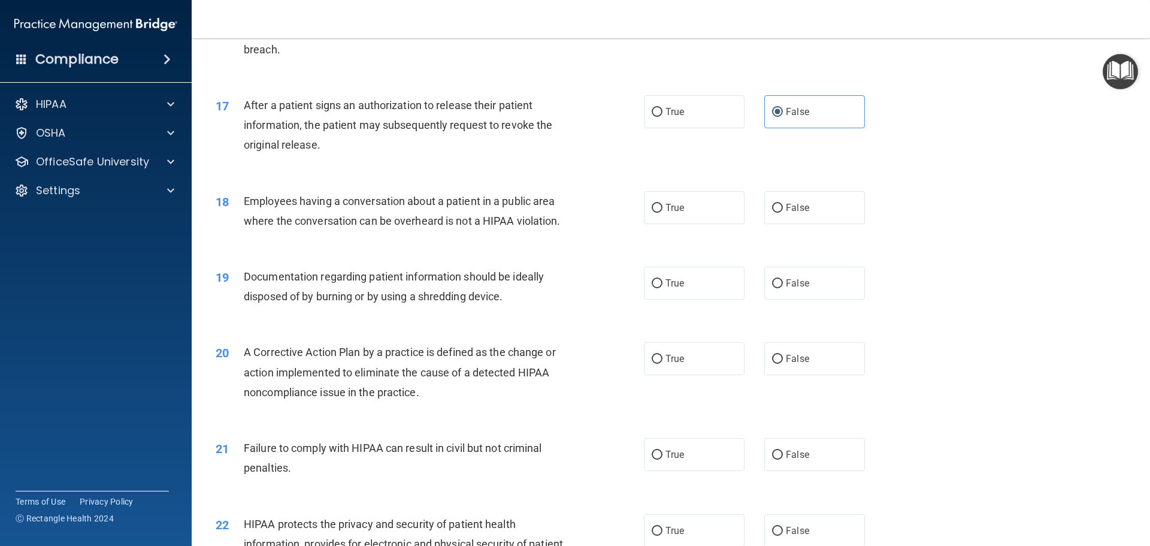
click at [816, 244] on div "18 Employees having a conversation about a patient in a public area where the c…" at bounding box center [671, 213] width 929 height 75
click at [816, 224] on label "False" at bounding box center [815, 207] width 101 height 33
click at [783, 213] on input "False" at bounding box center [777, 208] width 11 height 9
radio input "true"
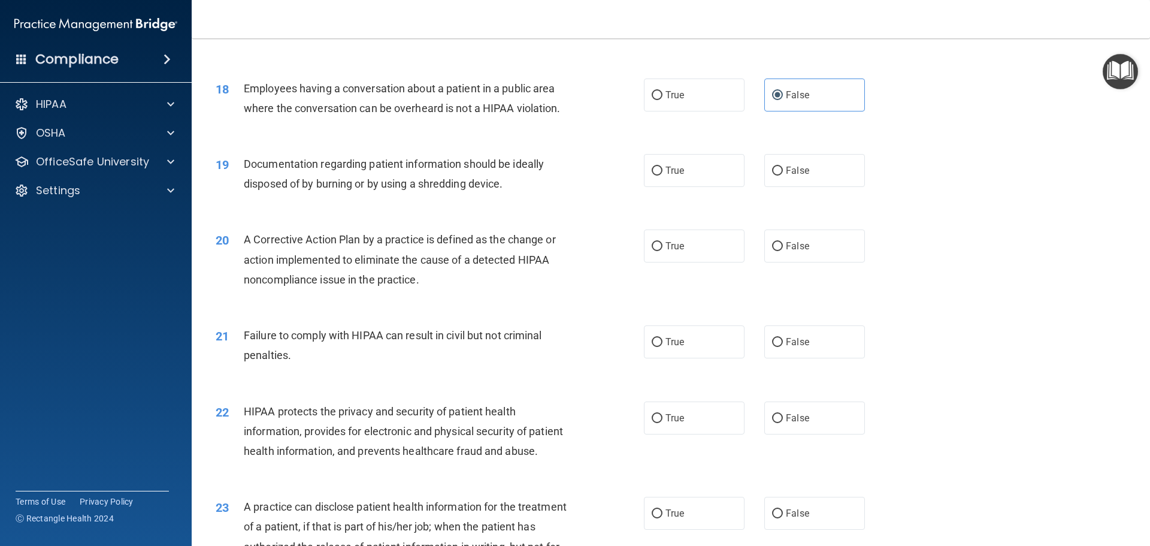
scroll to position [1498, 0]
